Goal: Information Seeking & Learning: Learn about a topic

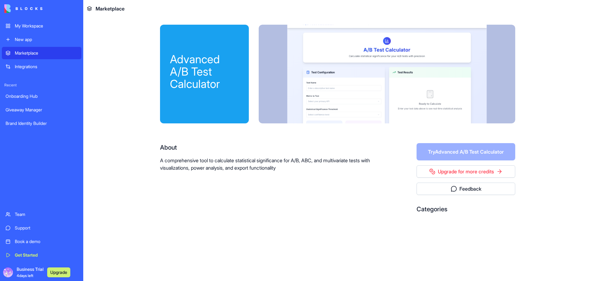
click at [32, 50] on div "Marketplace" at bounding box center [46, 53] width 63 height 6
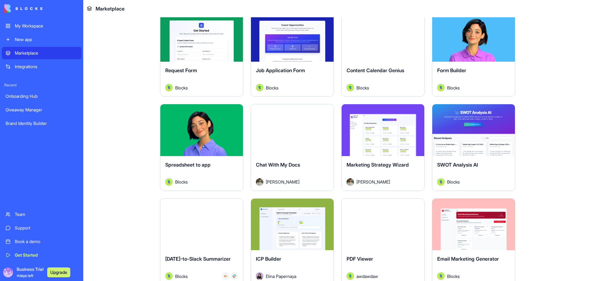
scroll to position [934, 0]
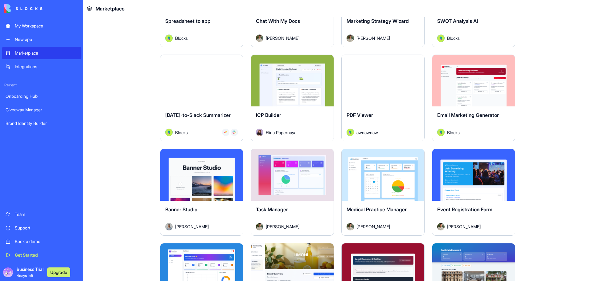
click at [293, 157] on div "Explore" at bounding box center [292, 175] width 83 height 52
click at [297, 154] on div "Explore" at bounding box center [292, 175] width 83 height 52
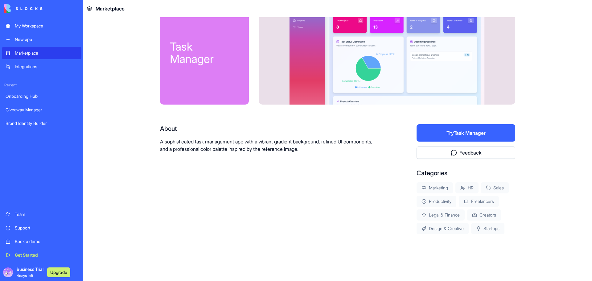
scroll to position [36, 0]
click at [289, 209] on div "About A sophisticated task management app with a vibrant gradient background, r…" at bounding box center [268, 179] width 217 height 110
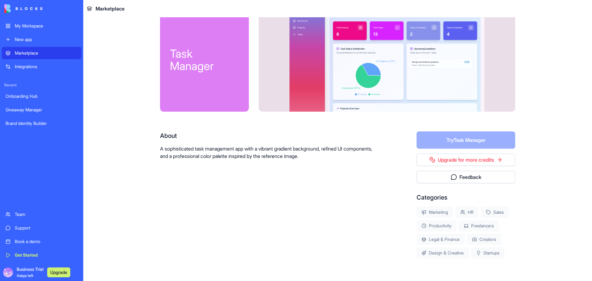
scroll to position [0, 0]
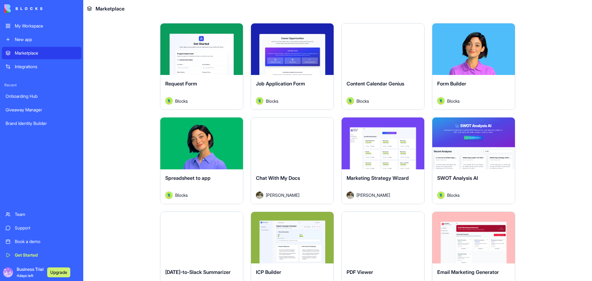
scroll to position [791, 0]
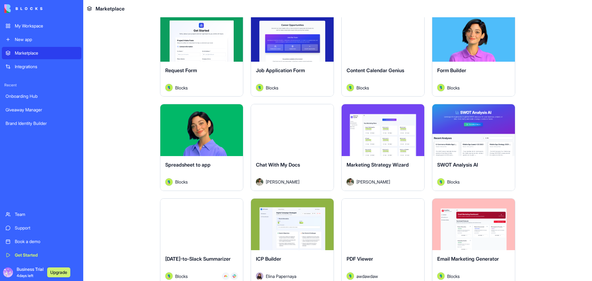
click at [351, 141] on div "Explore" at bounding box center [382, 130] width 83 height 52
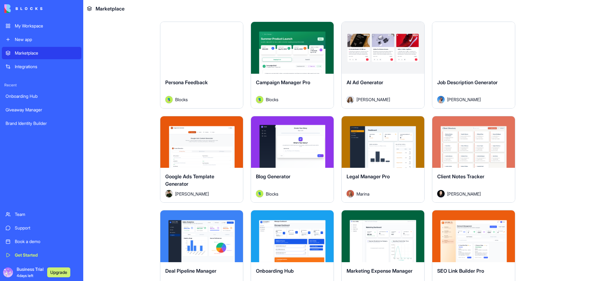
scroll to position [1725, 0]
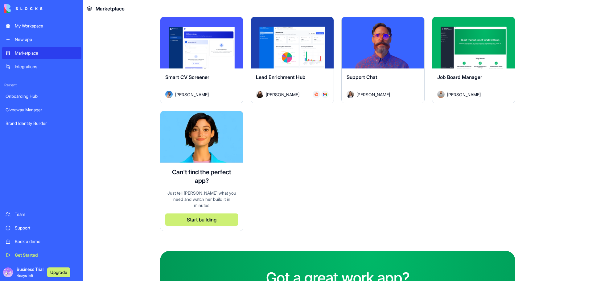
click at [176, 59] on div "Explore" at bounding box center [201, 43] width 83 height 52
